Goal: Find specific page/section: Find specific page/section

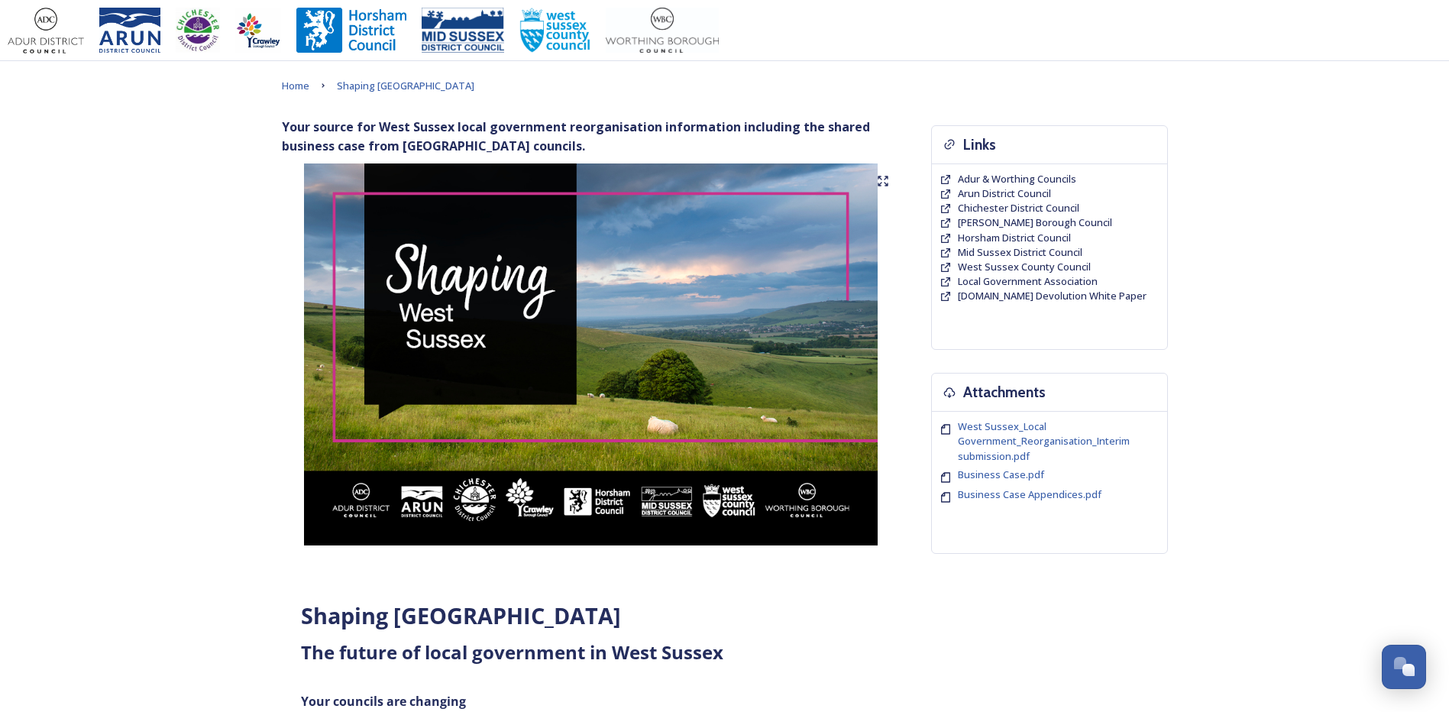
click at [456, 345] on img at bounding box center [591, 354] width 619 height 382
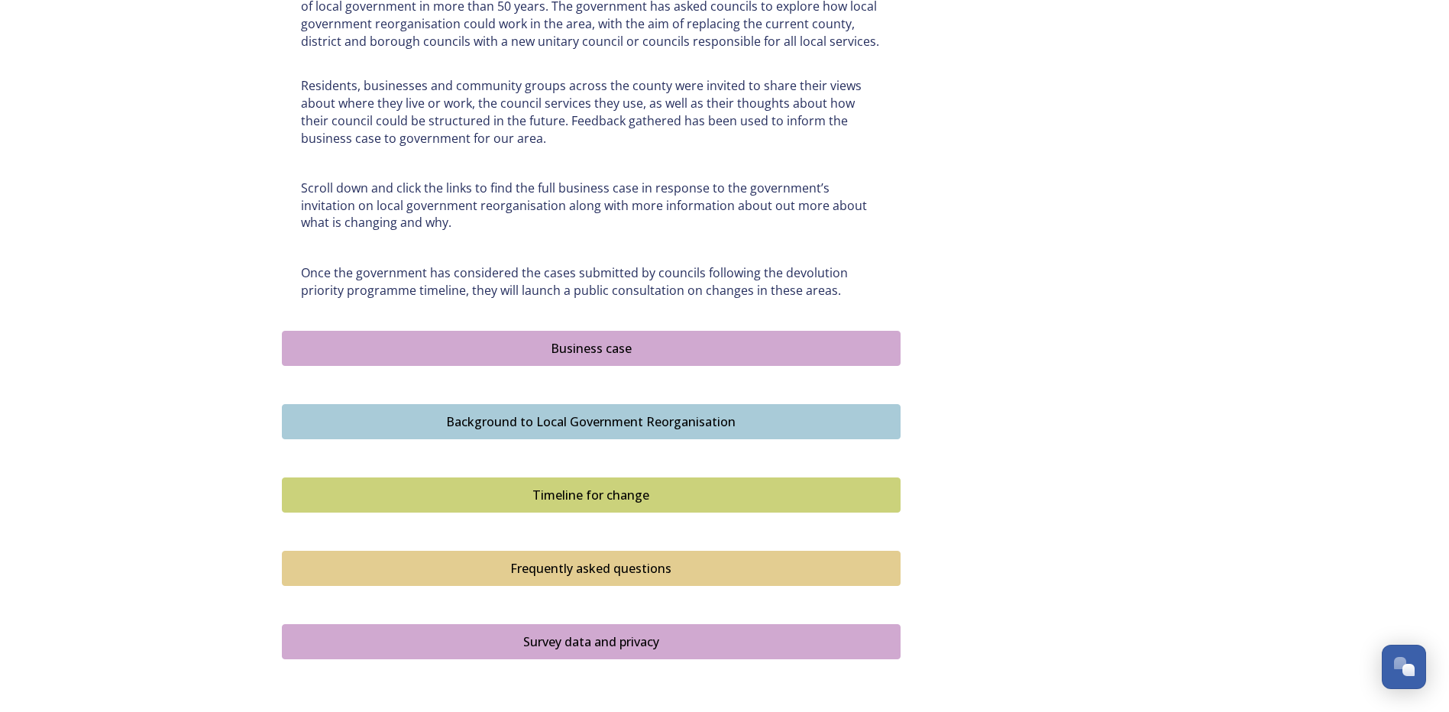
scroll to position [764, 0]
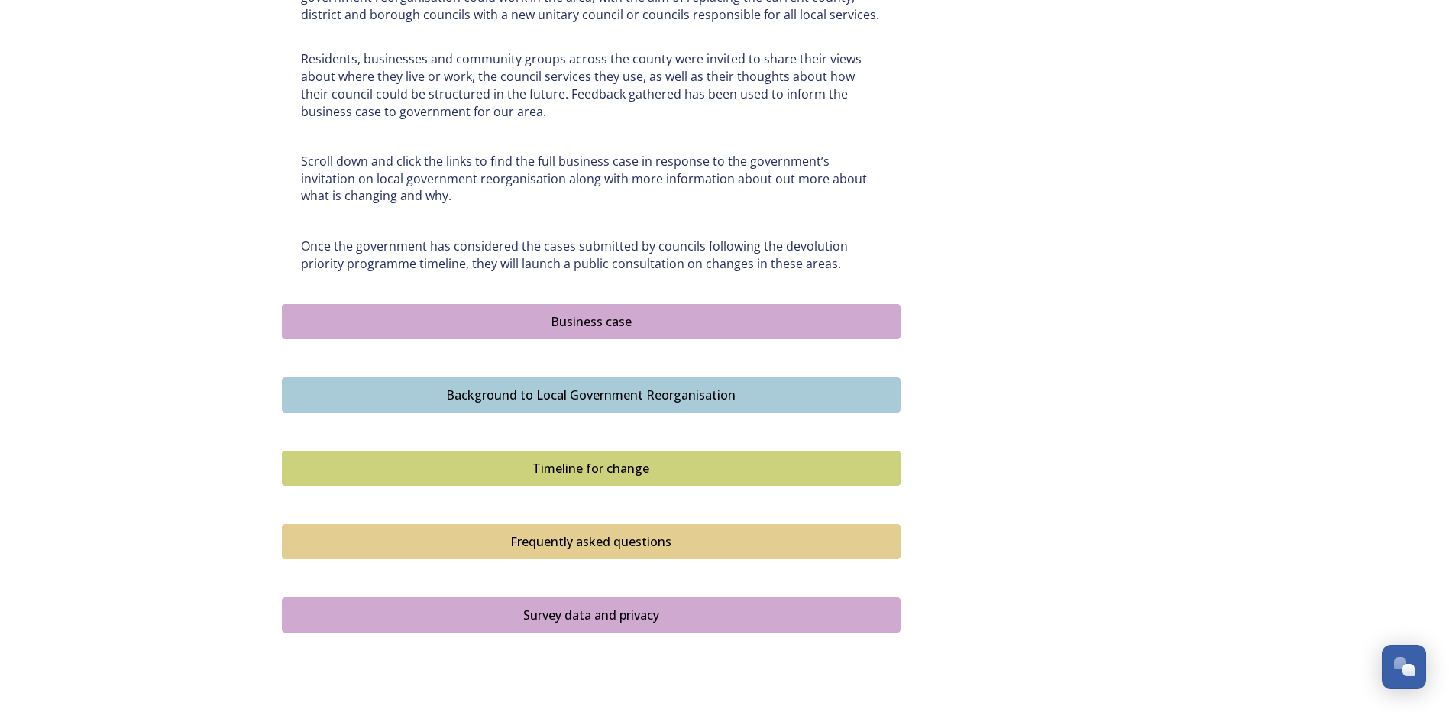
click at [609, 318] on div "Business case" at bounding box center [591, 321] width 602 height 18
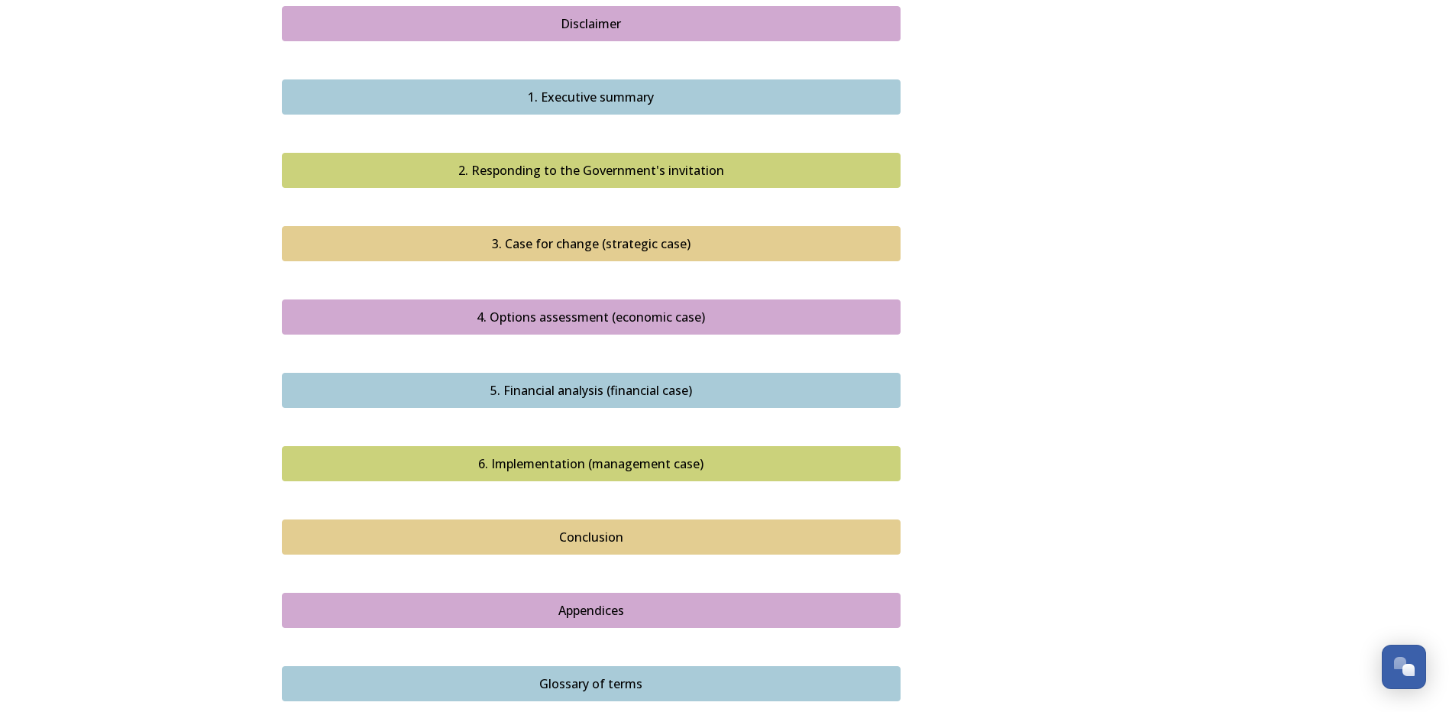
scroll to position [1592, 0]
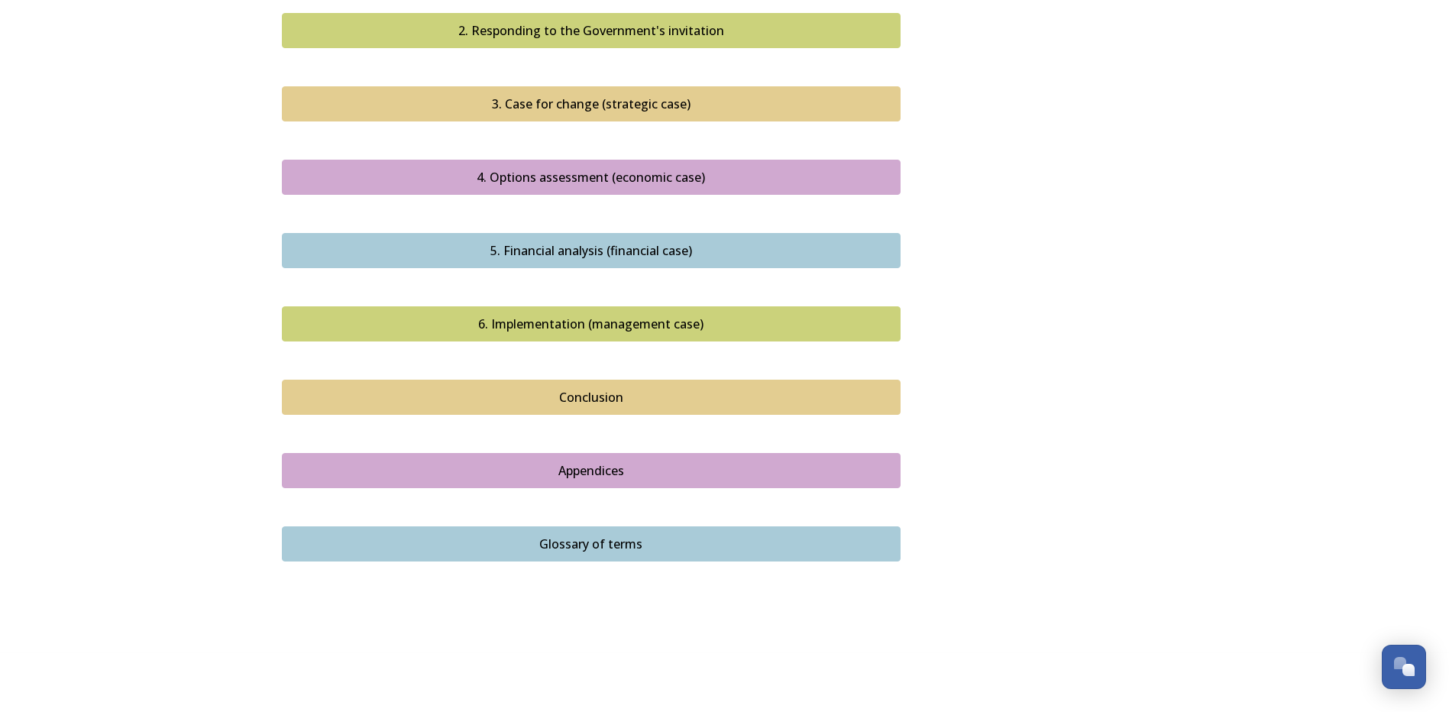
click at [605, 461] on div "Appendices" at bounding box center [591, 470] width 602 height 18
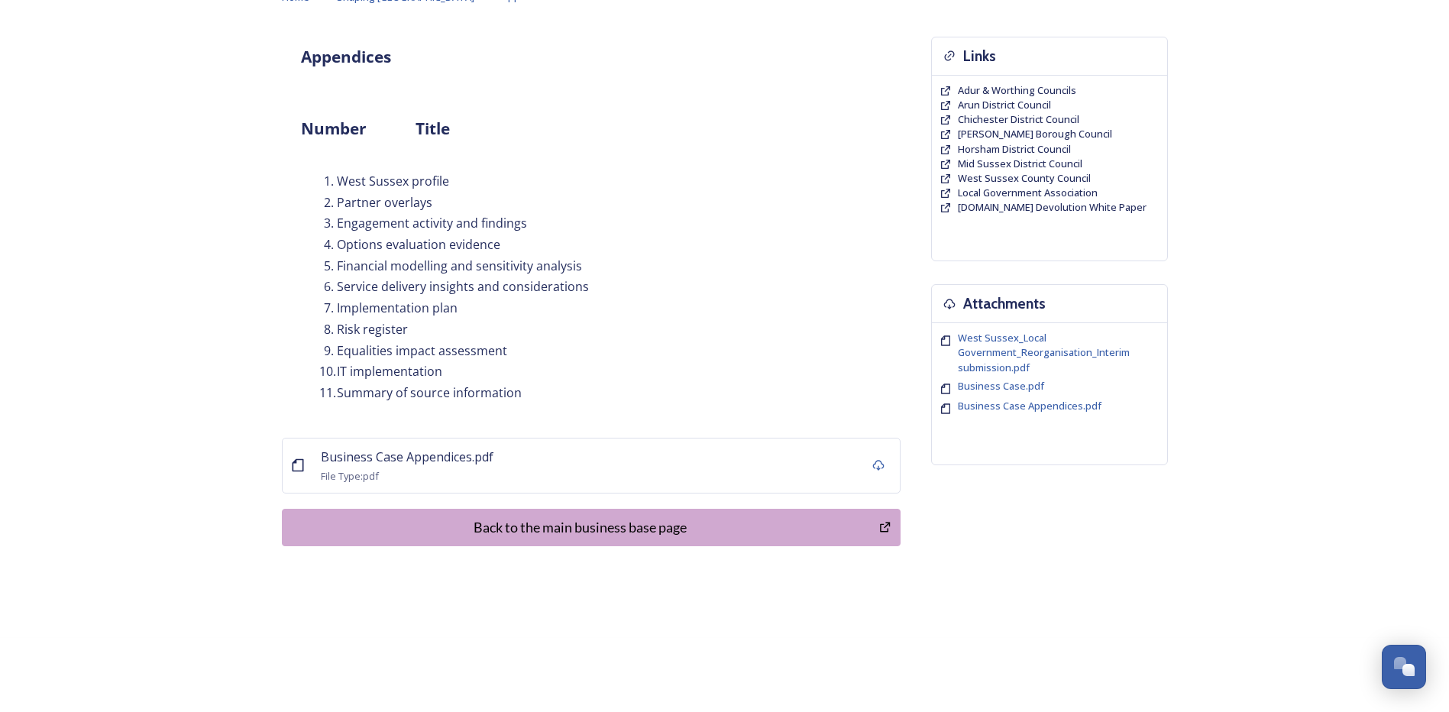
scroll to position [91, 0]
